Goal: Communication & Community: Answer question/provide support

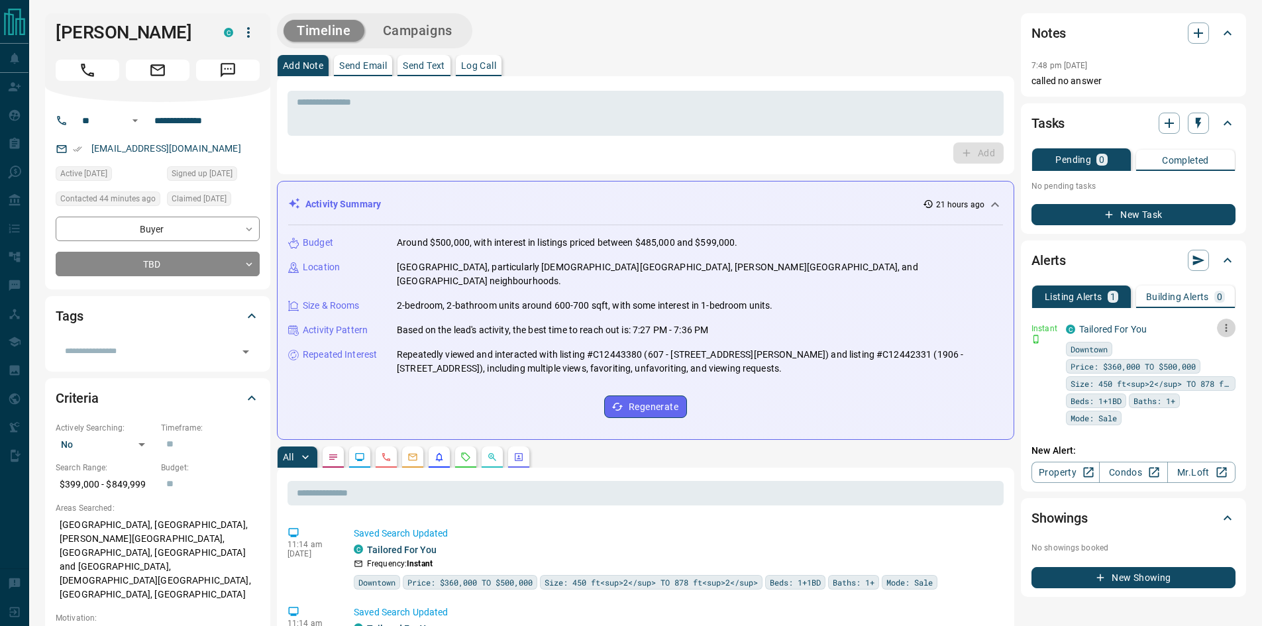
click at [1224, 331] on icon "button" at bounding box center [1227, 328] width 12 height 12
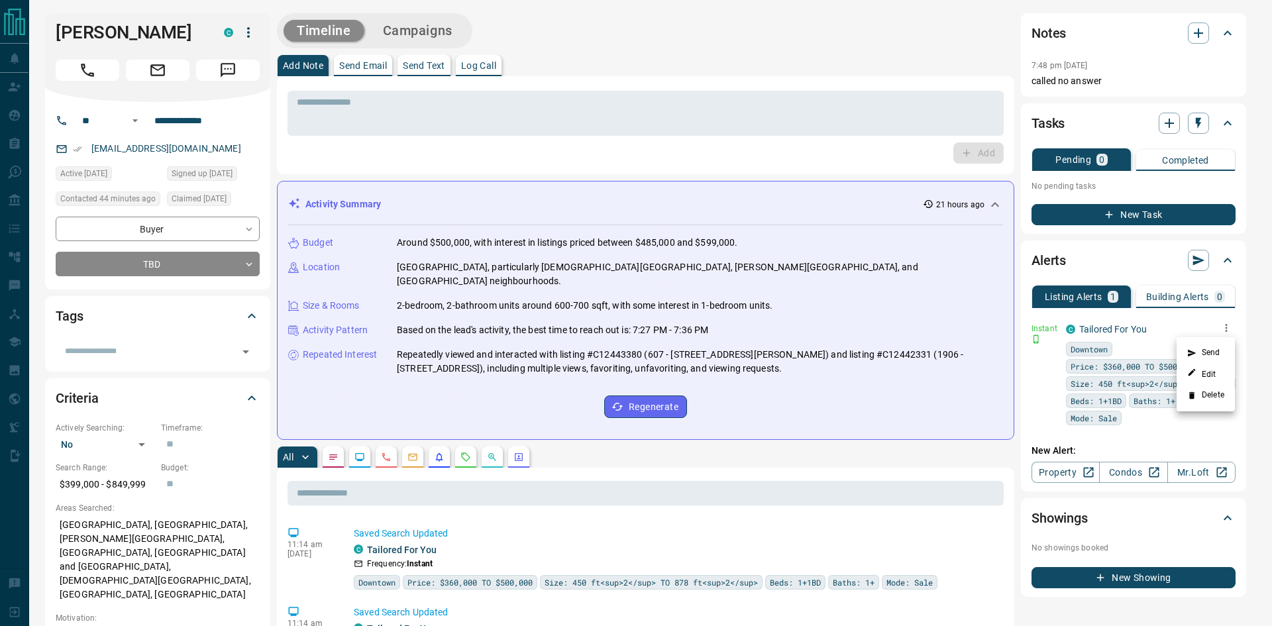
click at [1099, 320] on div at bounding box center [636, 313] width 1272 height 626
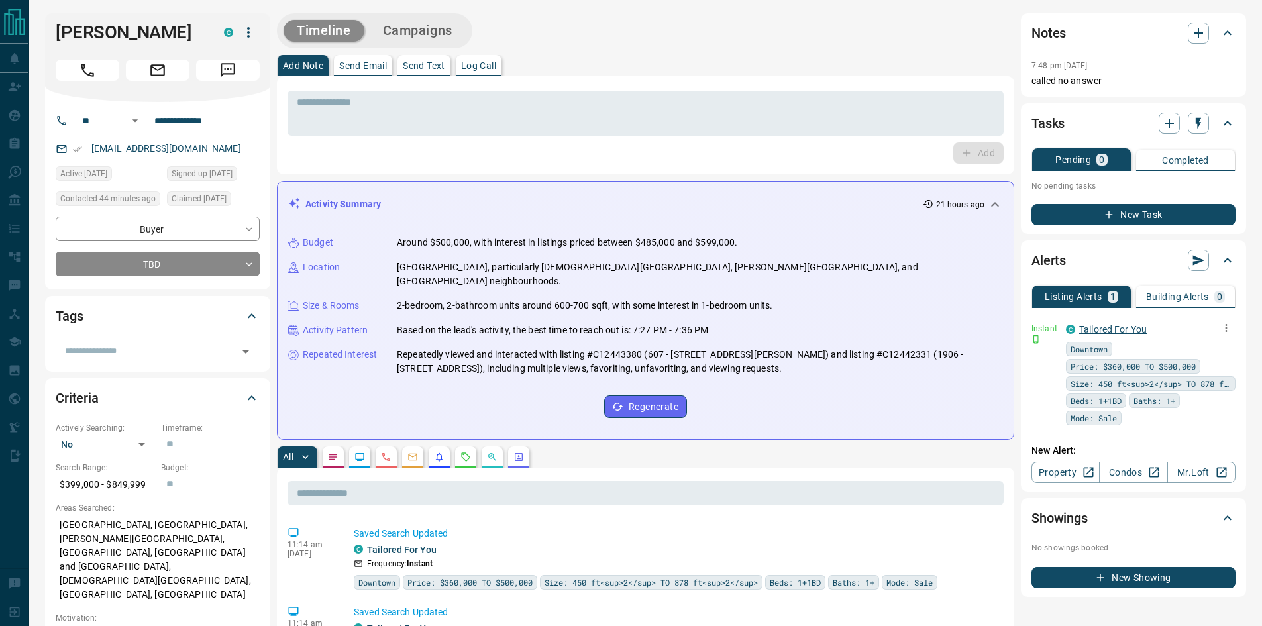
click at [1092, 326] on link "Tailored For You" at bounding box center [1114, 329] width 68 height 11
click at [466, 452] on icon "Requests" at bounding box center [466, 457] width 11 height 11
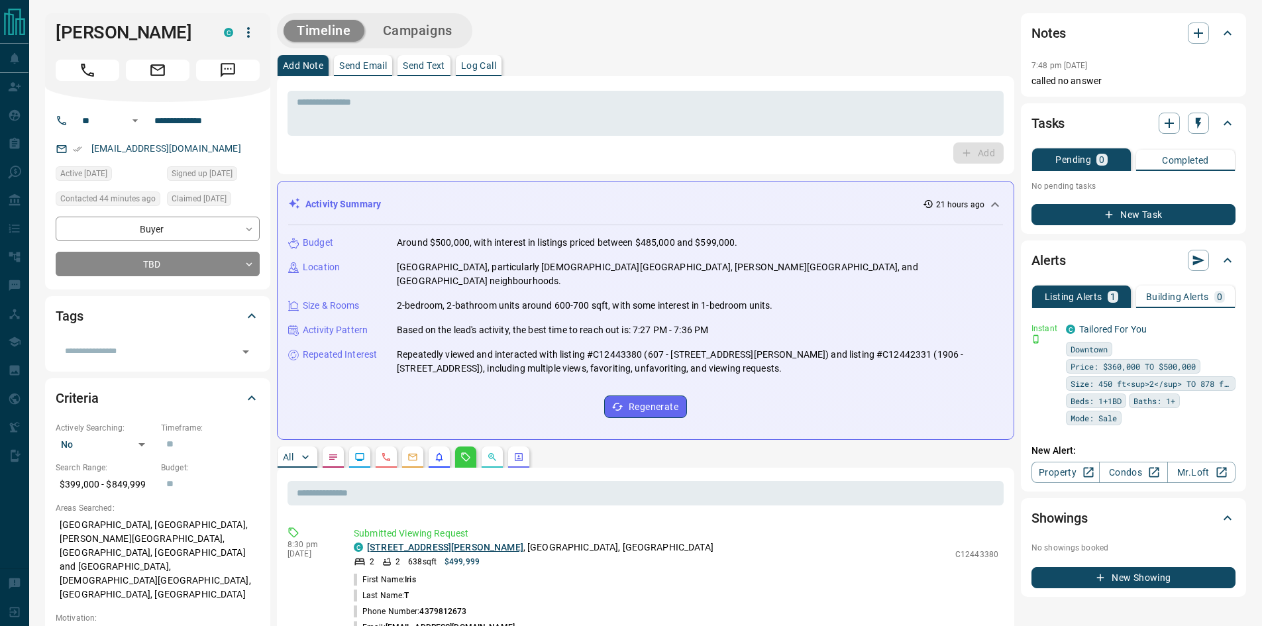
click at [417, 542] on link "[STREET_ADDRESS][PERSON_NAME]" at bounding box center [445, 547] width 156 height 11
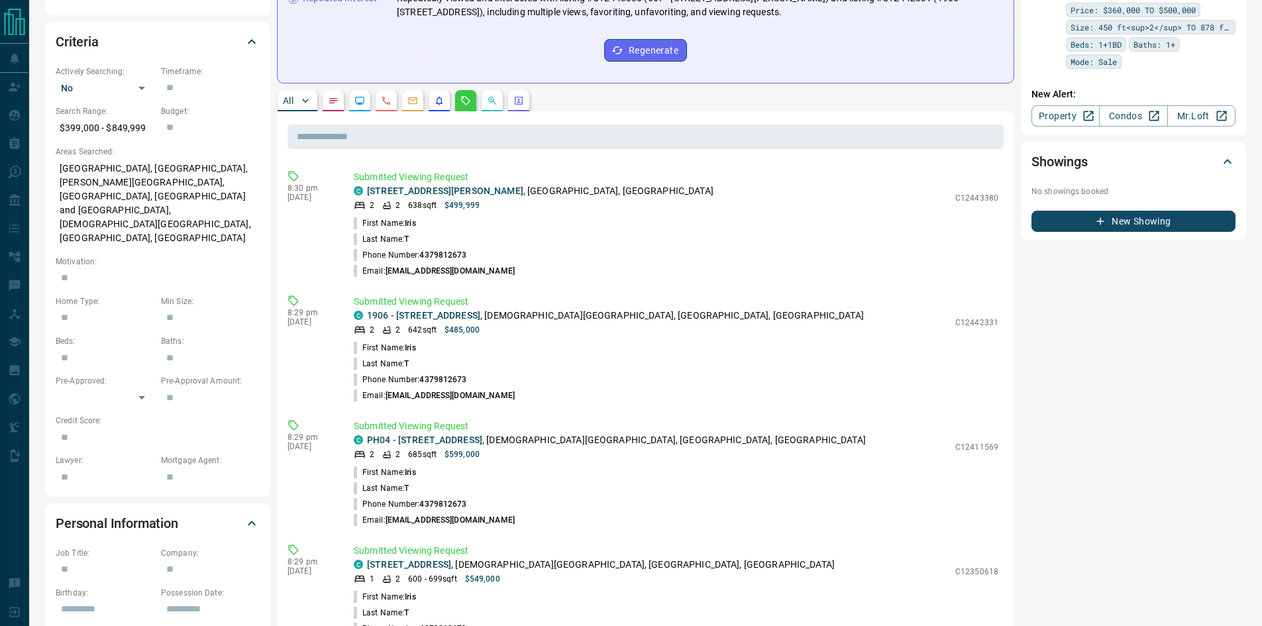
scroll to position [374, 0]
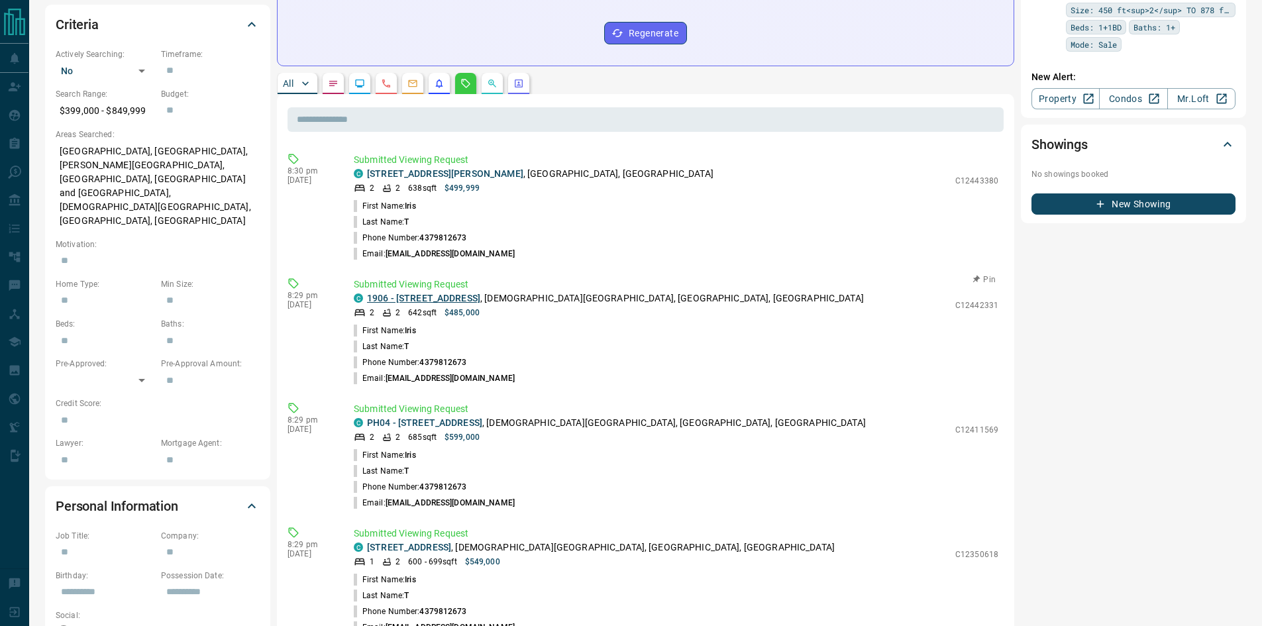
click at [421, 293] on link "1906 - [STREET_ADDRESS]" at bounding box center [423, 298] width 113 height 11
click at [410, 418] on link "PH04 - [STREET_ADDRESS]" at bounding box center [424, 423] width 115 height 11
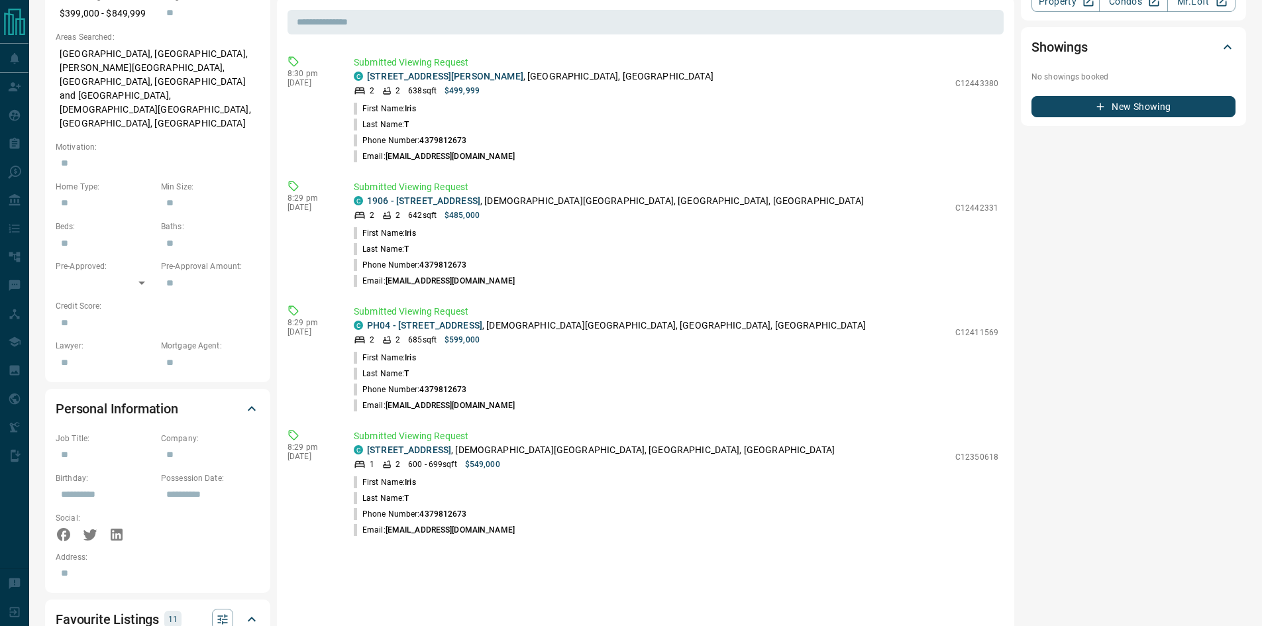
scroll to position [473, 0]
click at [408, 443] on link "[STREET_ADDRESS]" at bounding box center [409, 448] width 84 height 11
click at [406, 70] on link "[STREET_ADDRESS][PERSON_NAME]" at bounding box center [445, 75] width 156 height 11
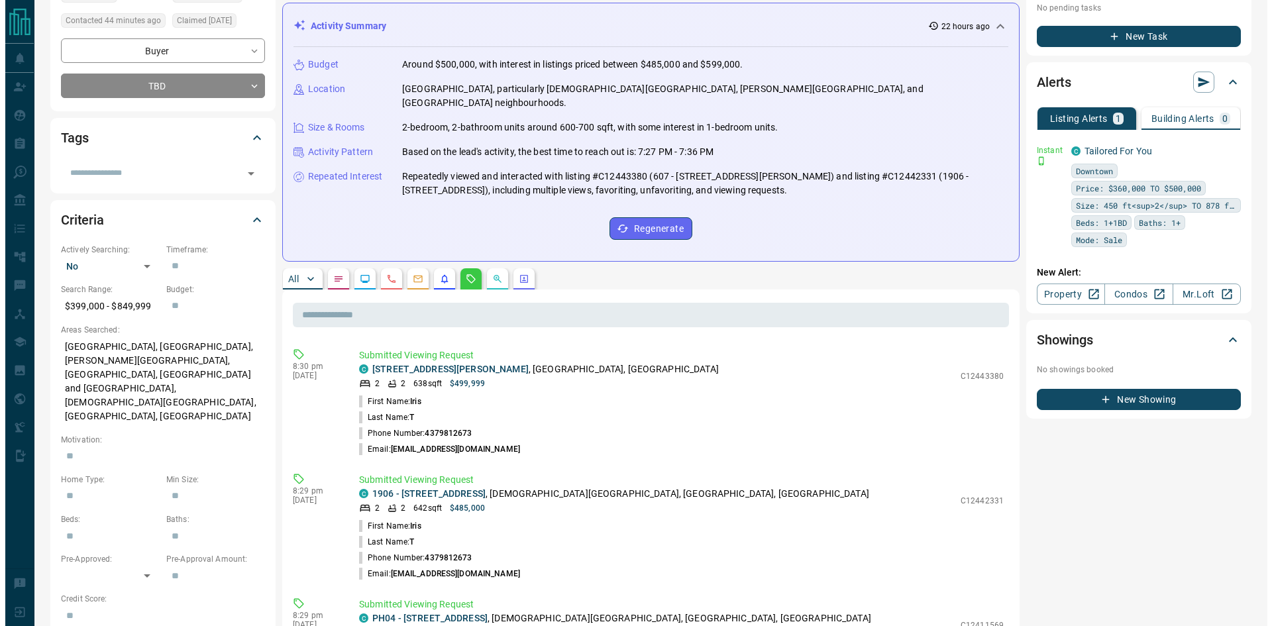
scroll to position [21, 0]
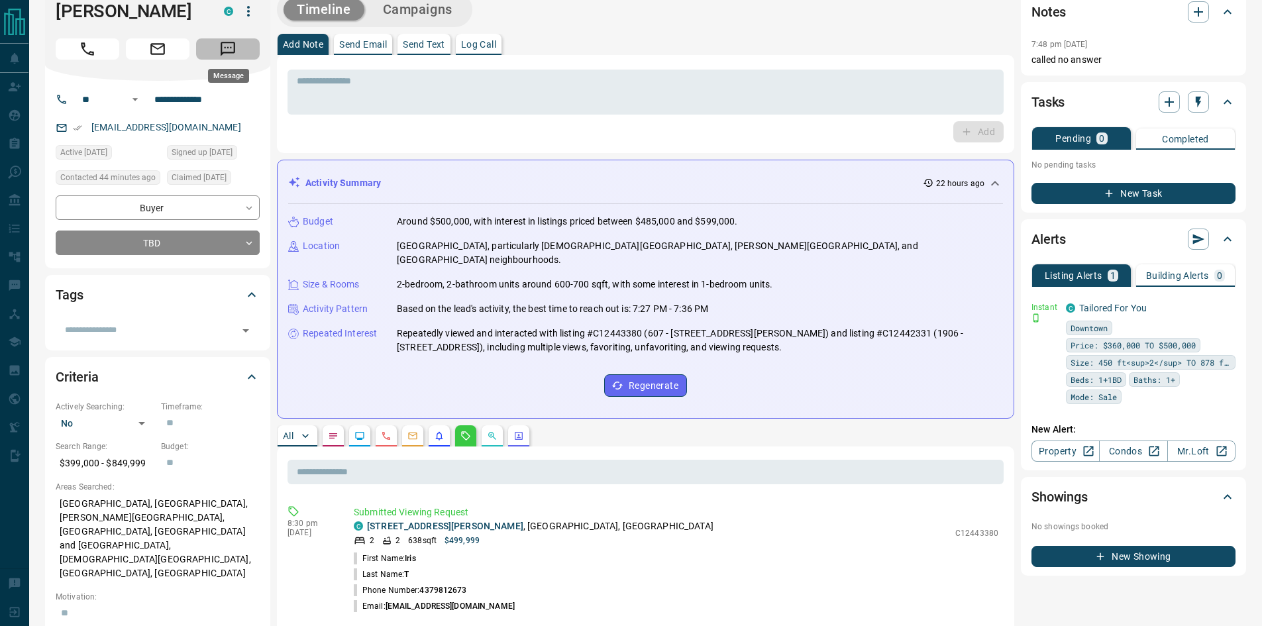
click at [223, 50] on icon "Message" at bounding box center [227, 48] width 17 height 17
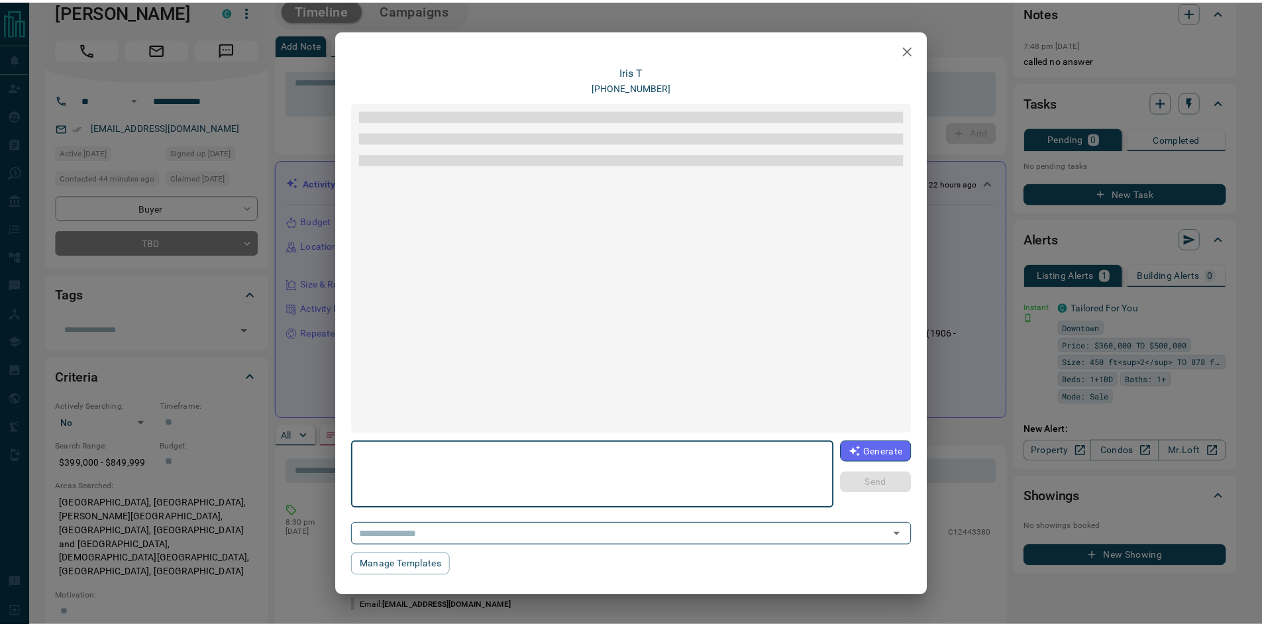
scroll to position [628, 0]
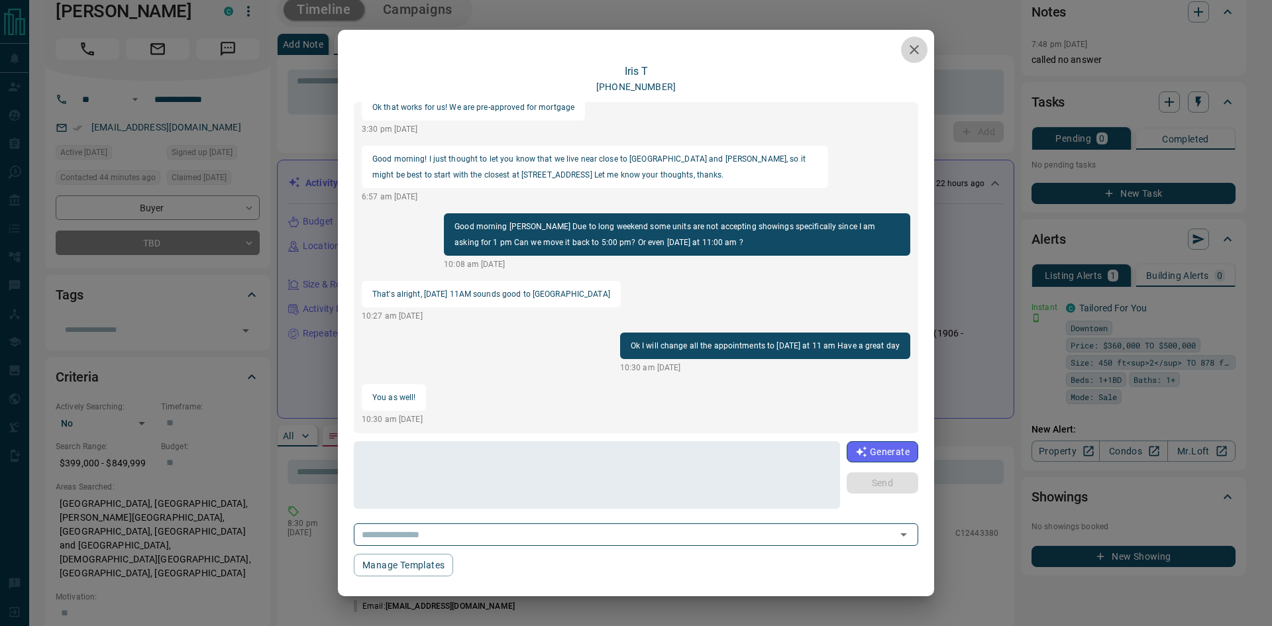
click at [917, 49] on icon "button" at bounding box center [915, 50] width 16 height 16
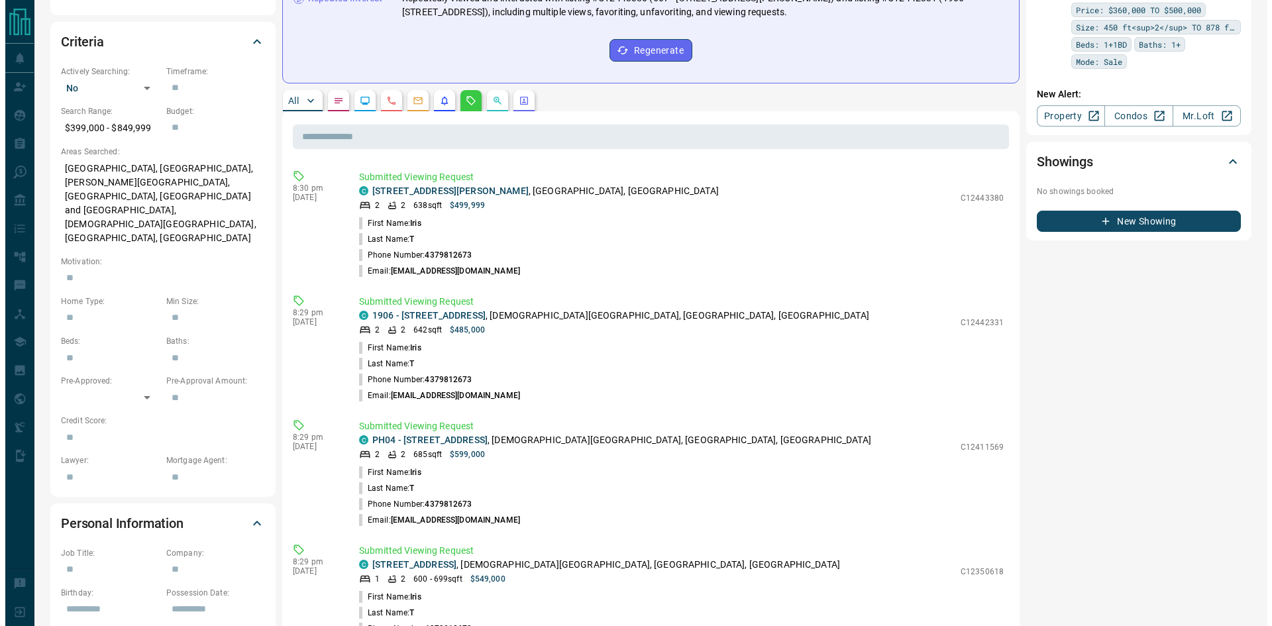
scroll to position [0, 0]
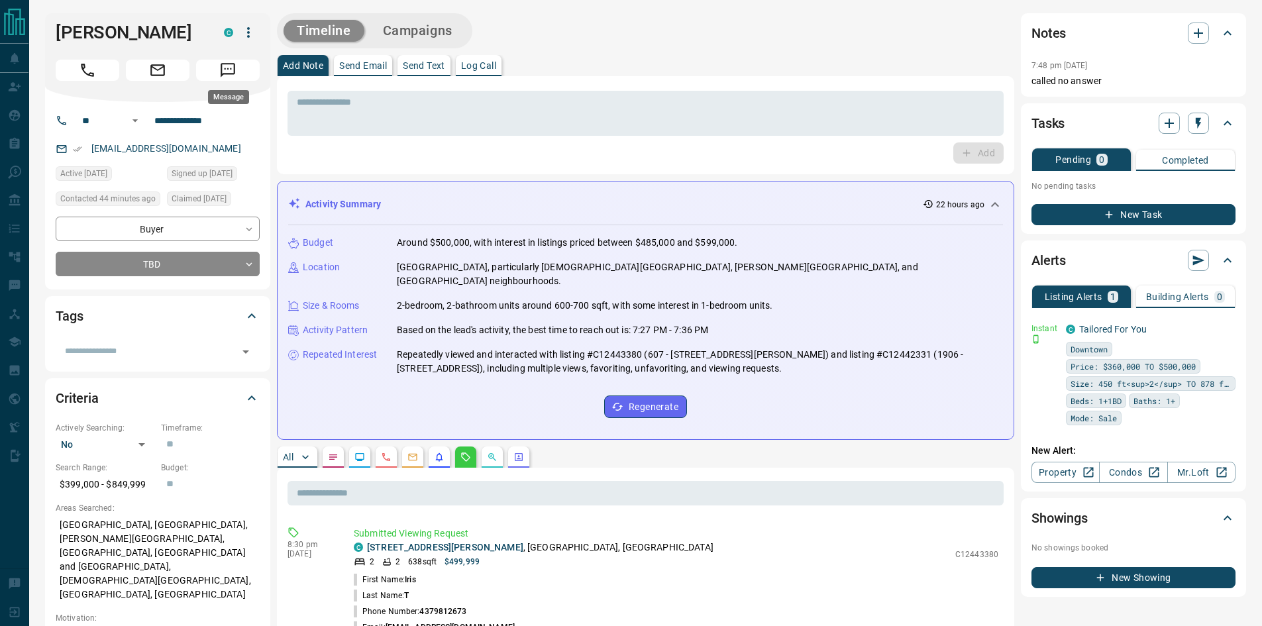
click at [218, 74] on button "Message" at bounding box center [228, 70] width 64 height 21
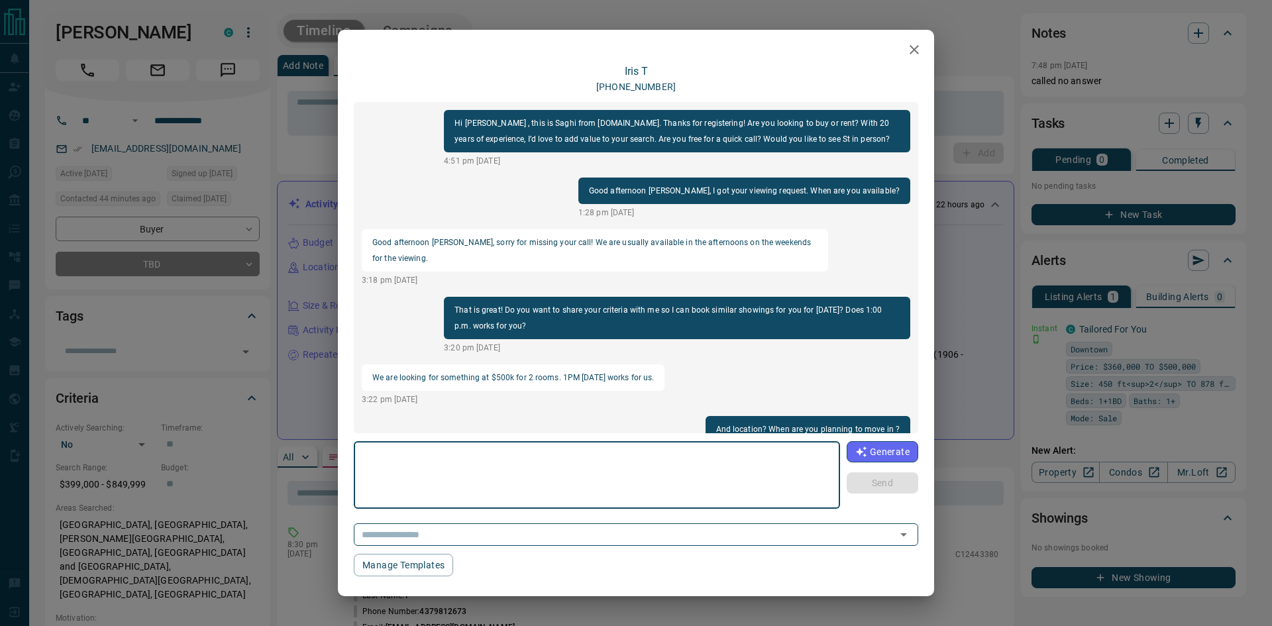
scroll to position [628, 0]
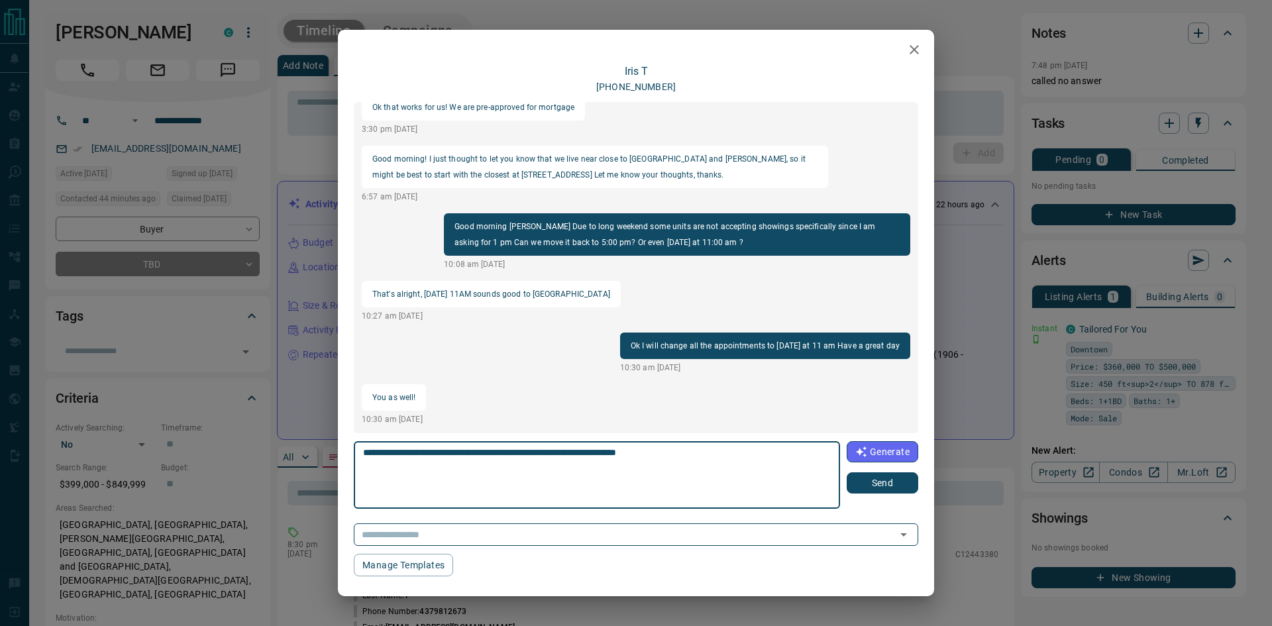
type textarea "**********"
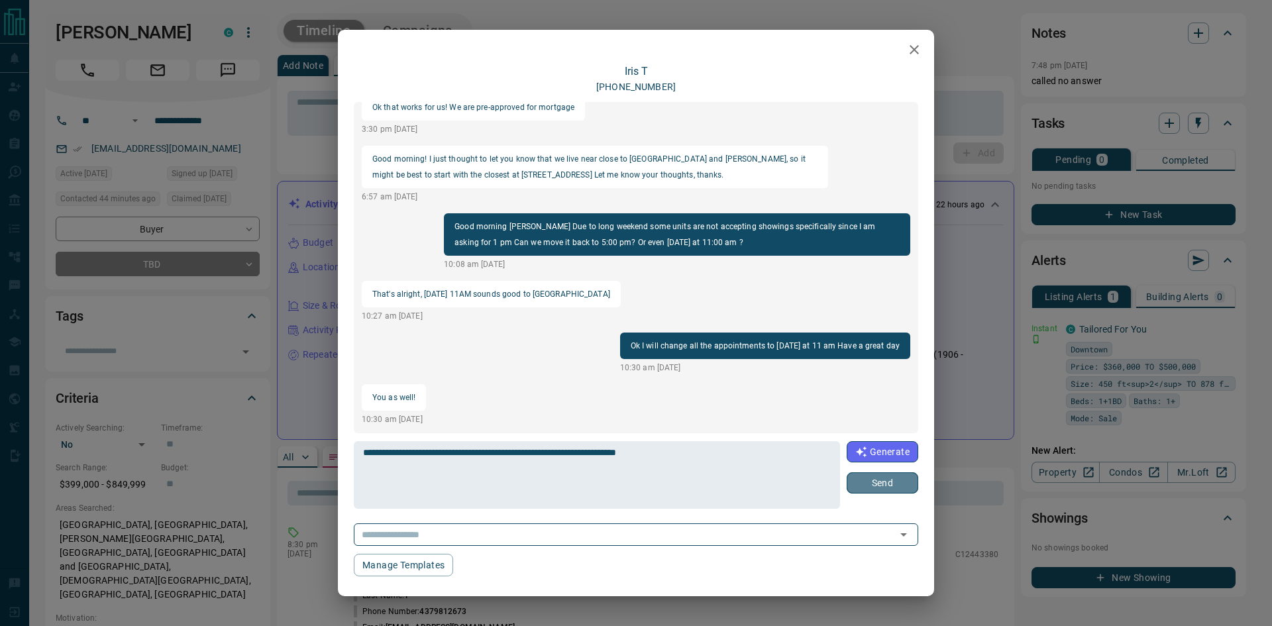
click at [898, 481] on button "Send" at bounding box center [883, 483] width 72 height 21
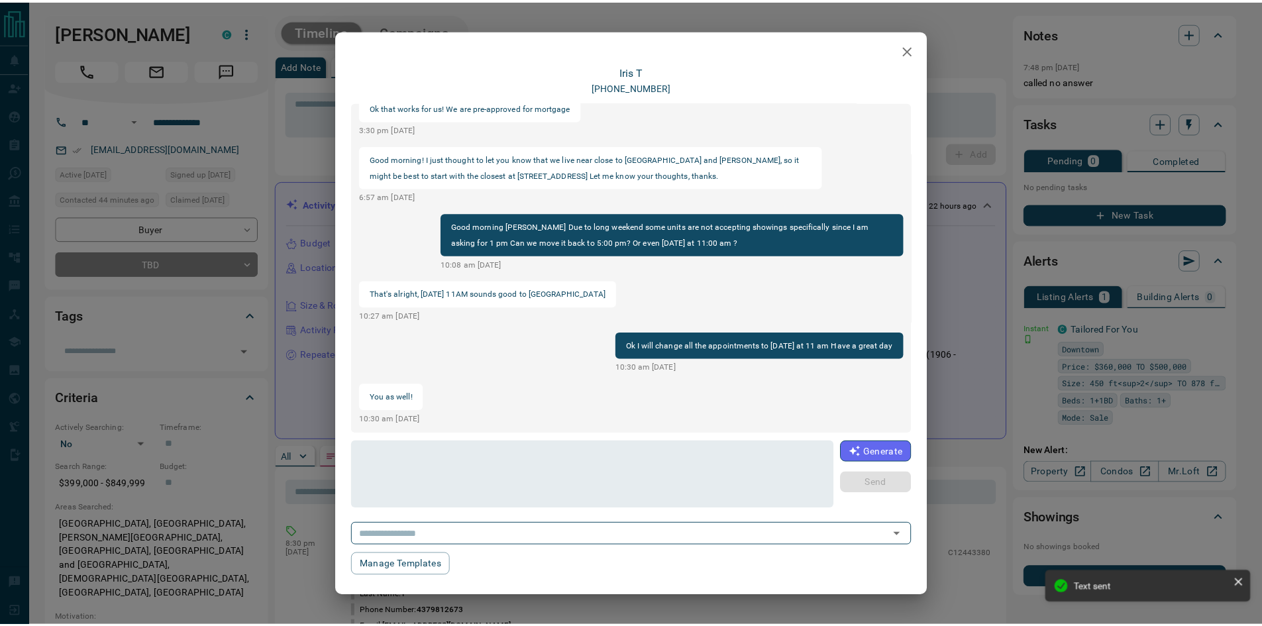
scroll to position [680, 0]
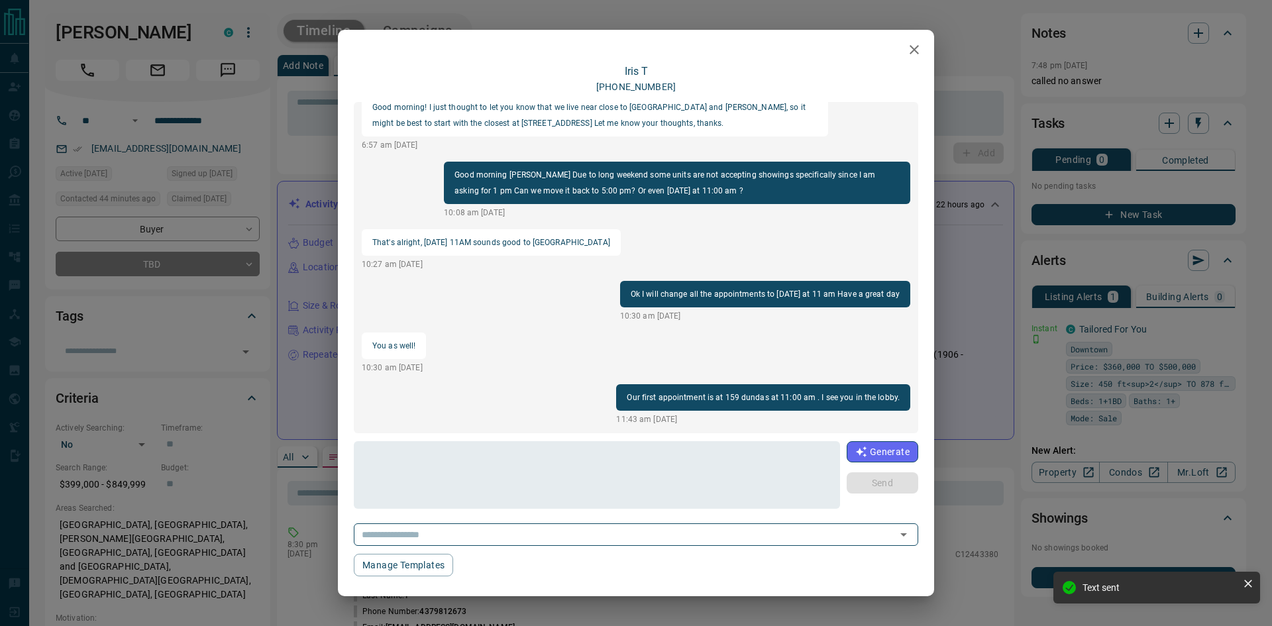
click at [923, 47] on button "button" at bounding box center [914, 49] width 27 height 27
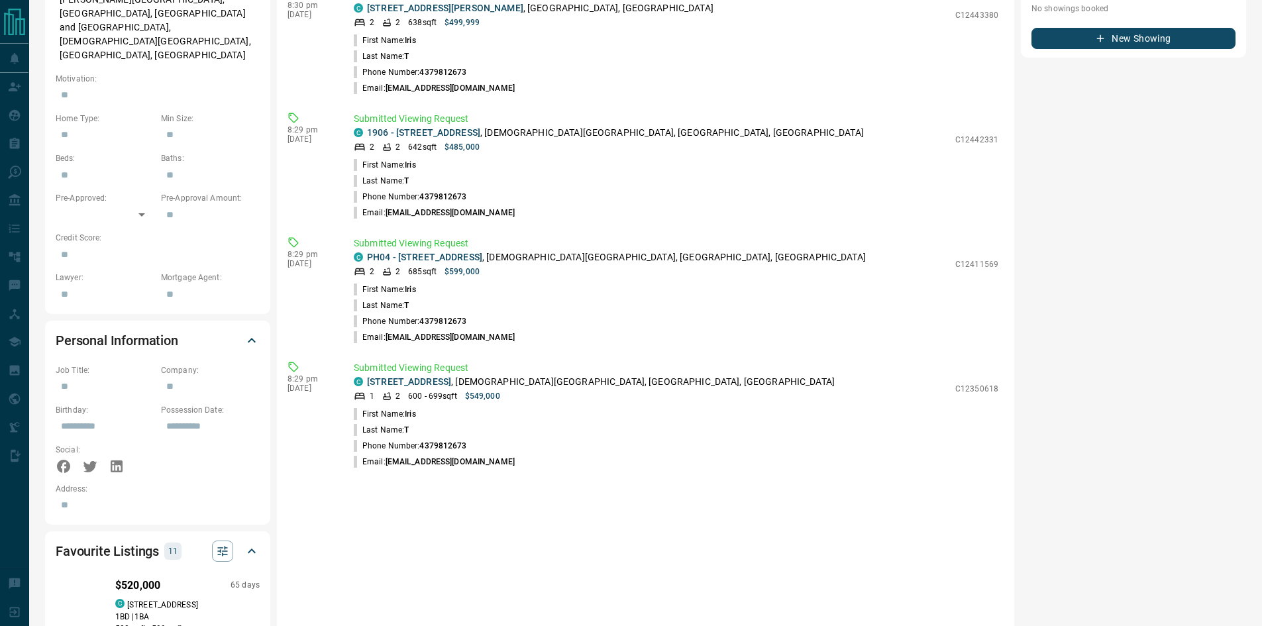
scroll to position [0, 0]
